Goal: Task Accomplishment & Management: Use online tool/utility

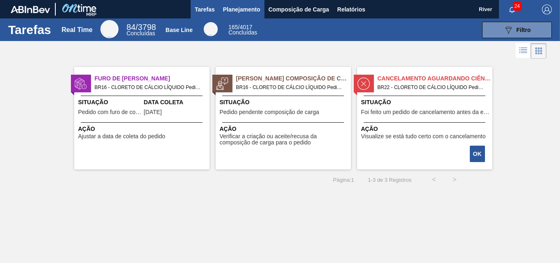
click at [245, 9] on span "Planejamento" at bounding box center [241, 10] width 37 height 10
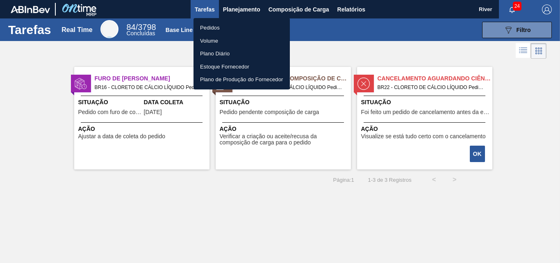
click at [216, 29] on li "Pedidos" at bounding box center [242, 27] width 96 height 13
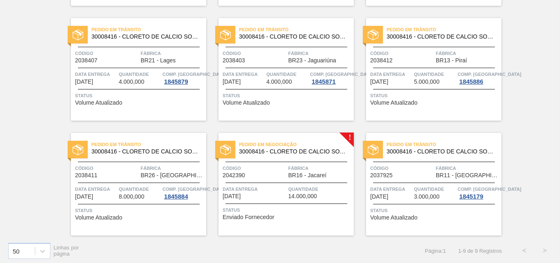
scroll to position [173, 0]
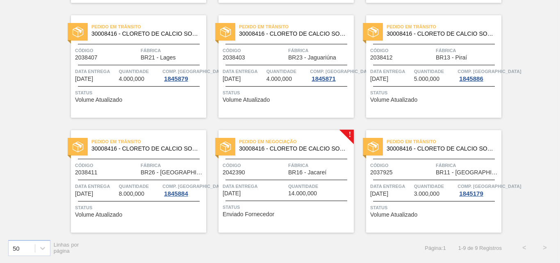
click at [223, 145] on img at bounding box center [225, 146] width 11 height 11
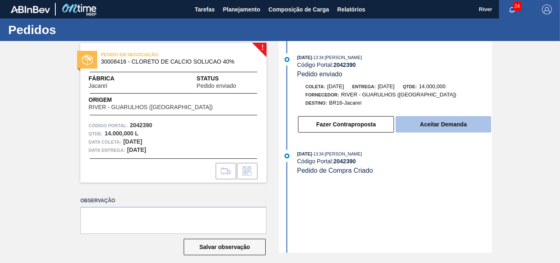
click at [461, 125] on button "Aceitar Demanda" at bounding box center [444, 124] width 96 height 16
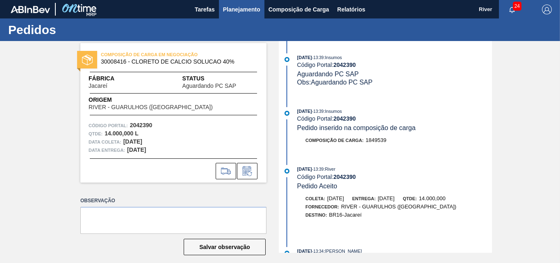
click at [231, 10] on span "Planejamento" at bounding box center [241, 10] width 37 height 10
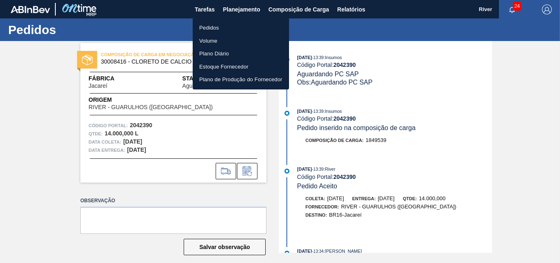
click at [207, 28] on li "Pedidos" at bounding box center [241, 27] width 96 height 13
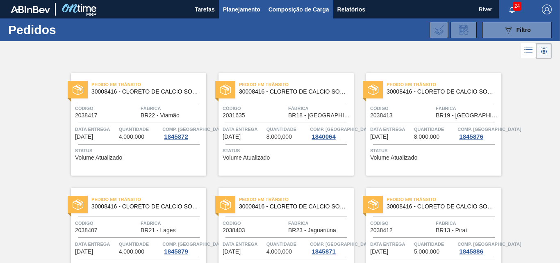
click at [285, 8] on span "Composição de Carga" at bounding box center [299, 10] width 61 height 10
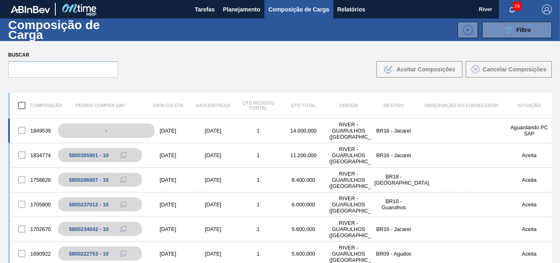
click at [116, 131] on div "-" at bounding box center [106, 130] width 96 height 14
click at [171, 130] on div "01/10/2025" at bounding box center [168, 131] width 45 height 6
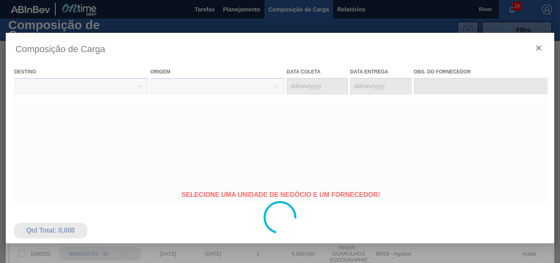
type coleta "01/10/2025"
type entrega "06/10/2025"
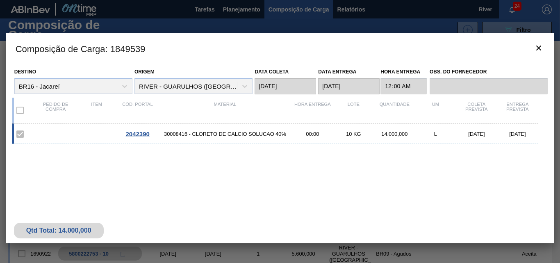
click at [143, 134] on span "2042390" at bounding box center [137, 133] width 24 height 7
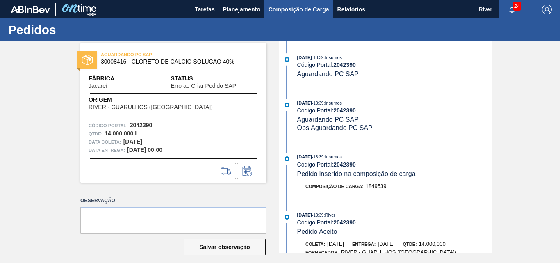
click at [298, 9] on span "Composição de Carga" at bounding box center [299, 10] width 61 height 10
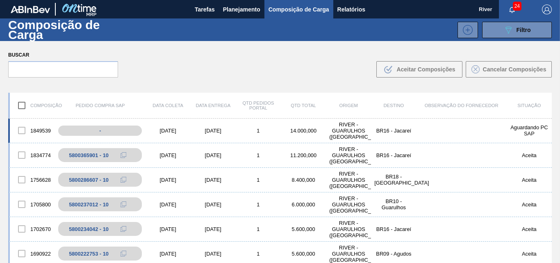
click at [164, 130] on div "01/10/2025" at bounding box center [168, 131] width 45 height 6
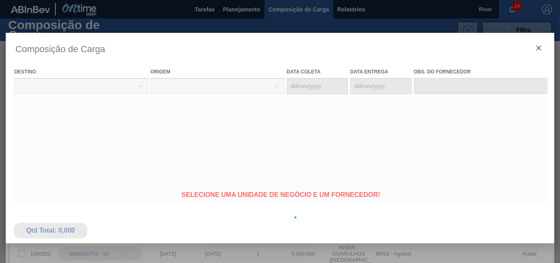
type coleta "01/10/2025"
type entrega "06/10/2025"
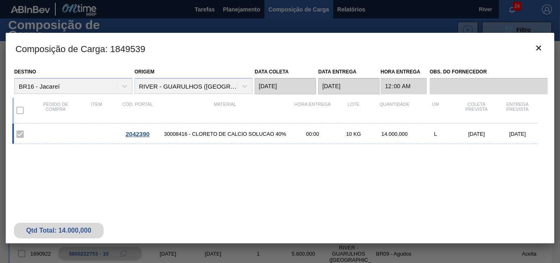
click at [142, 134] on span "2042390" at bounding box center [137, 133] width 24 height 7
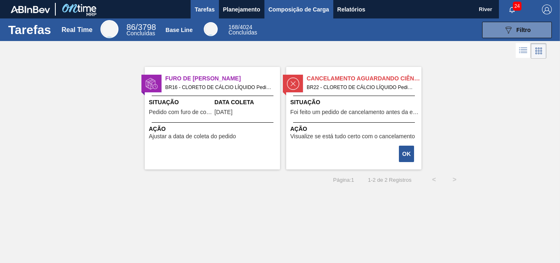
click at [299, 9] on span "Composição de Carga" at bounding box center [299, 10] width 61 height 10
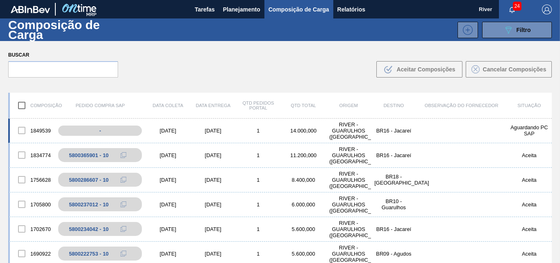
click at [171, 130] on div "[DATE]" at bounding box center [168, 131] width 45 height 6
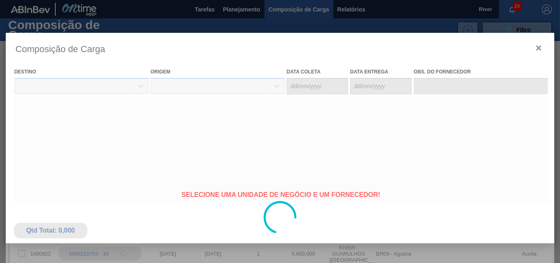
type coleta "[DATE]"
type entrega "[DATE]"
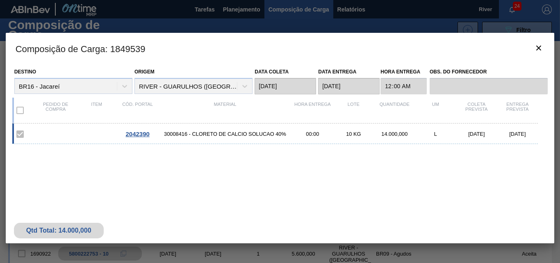
click at [138, 132] on span "2042390" at bounding box center [137, 133] width 24 height 7
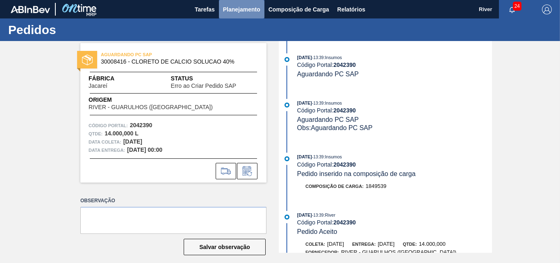
click at [237, 9] on span "Planejamento" at bounding box center [241, 10] width 37 height 10
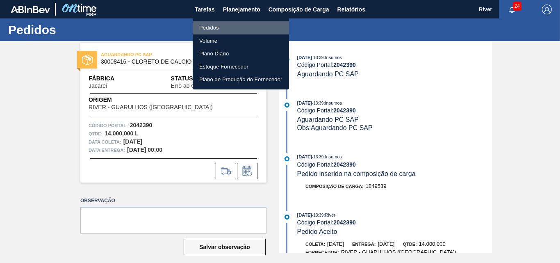
click at [214, 26] on li "Pedidos" at bounding box center [241, 27] width 96 height 13
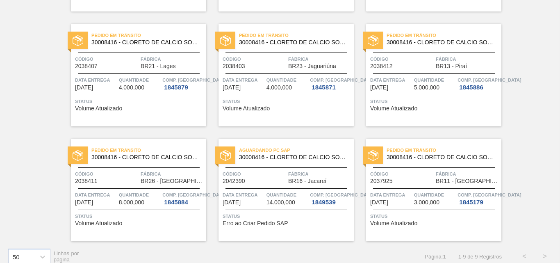
scroll to position [173, 0]
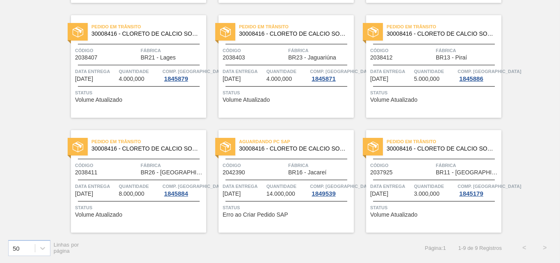
click at [229, 145] on img at bounding box center [225, 146] width 11 height 11
